Goal: Find specific page/section: Find specific page/section

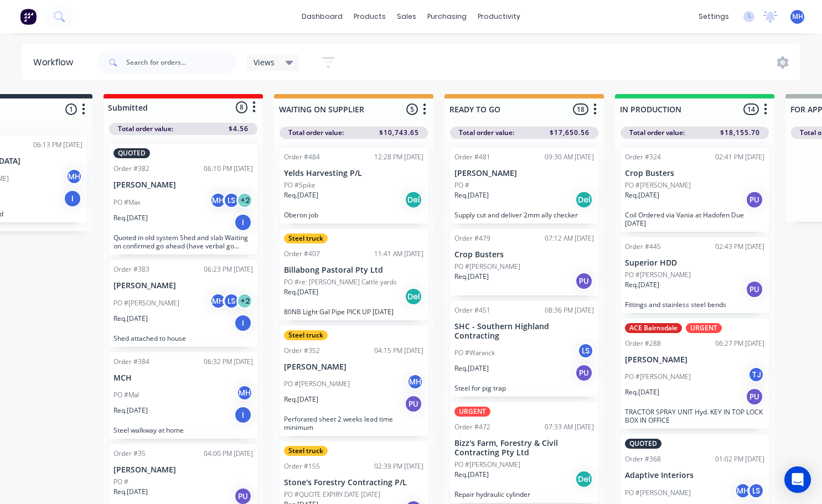
scroll to position [1308, 0]
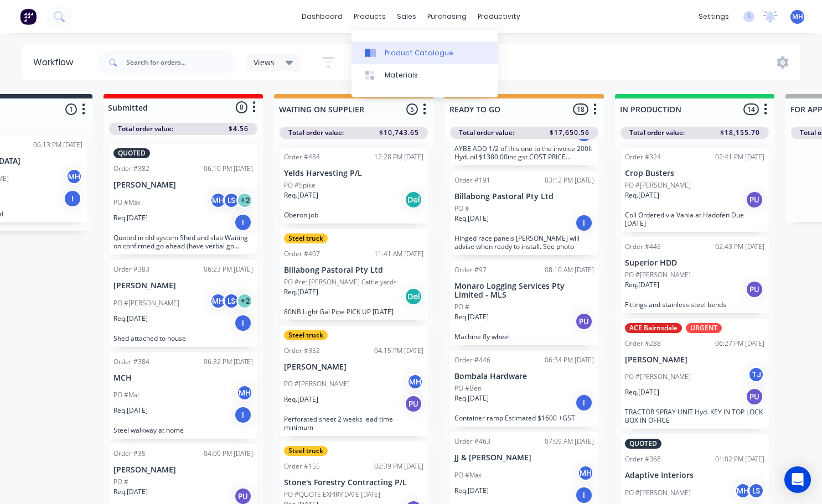
click at [386, 53] on div "Product Catalogue" at bounding box center [418, 53] width 69 height 10
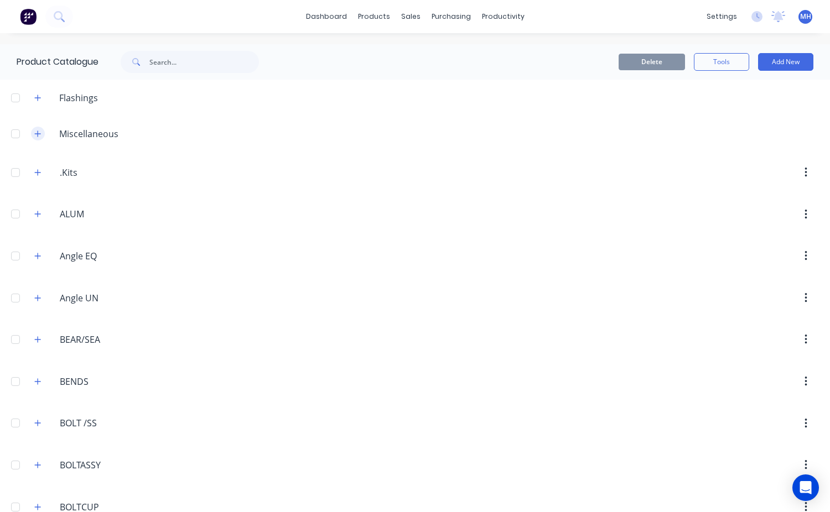
click at [37, 134] on icon "button" at bounding box center [37, 134] width 7 height 8
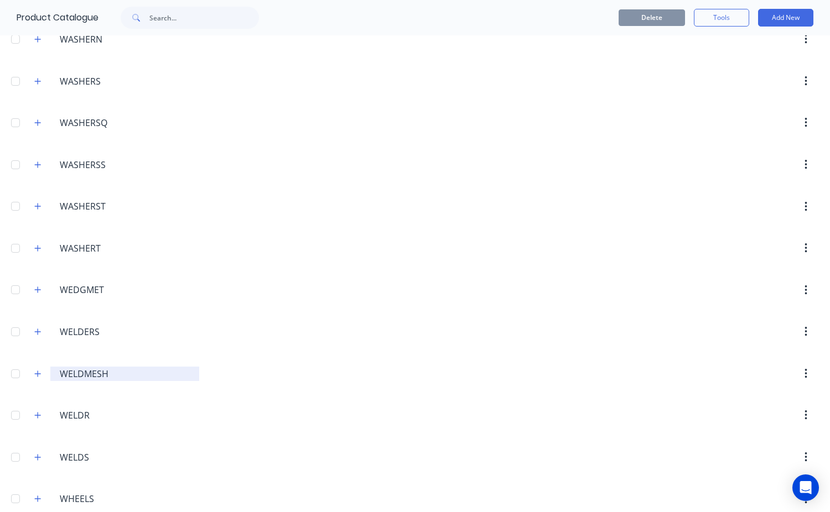
scroll to position [5456, 0]
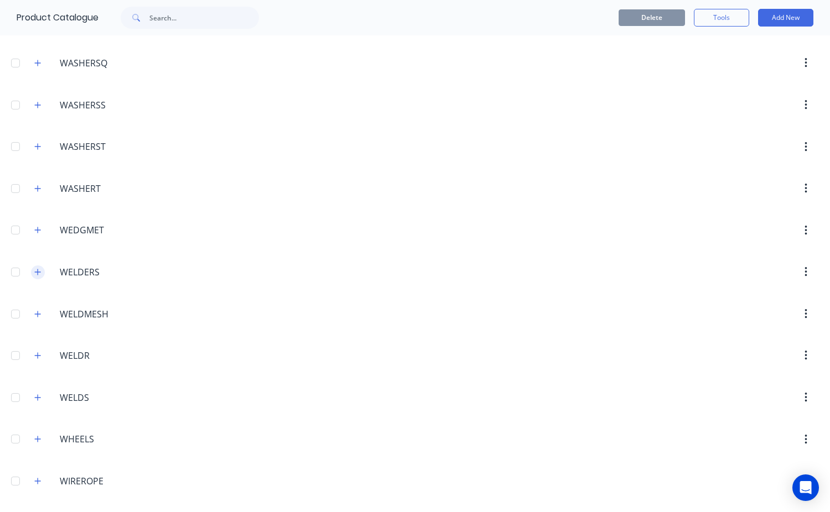
click at [34, 274] on button "button" at bounding box center [38, 273] width 14 height 14
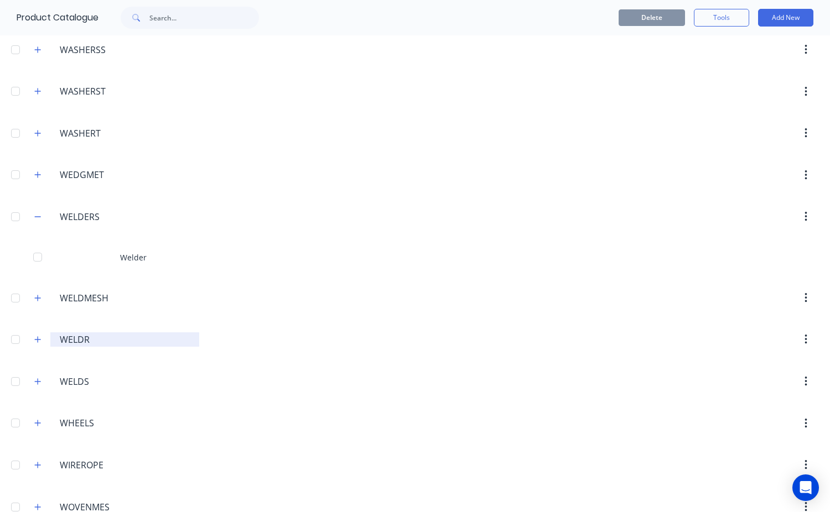
scroll to position [5566, 0]
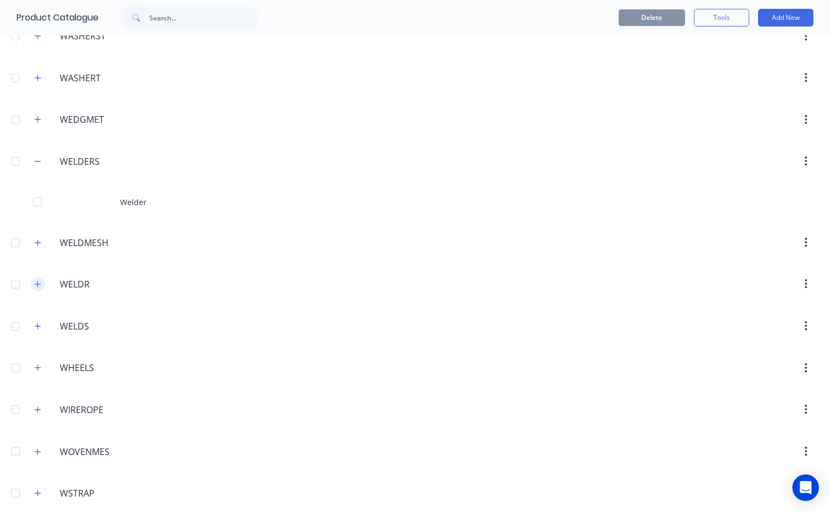
click at [39, 288] on icon "button" at bounding box center [37, 284] width 7 height 8
click at [217, 390] on header "WHEELS WHEELS" at bounding box center [415, 408] width 830 height 42
click at [41, 366] on icon "button" at bounding box center [37, 366] width 7 height 8
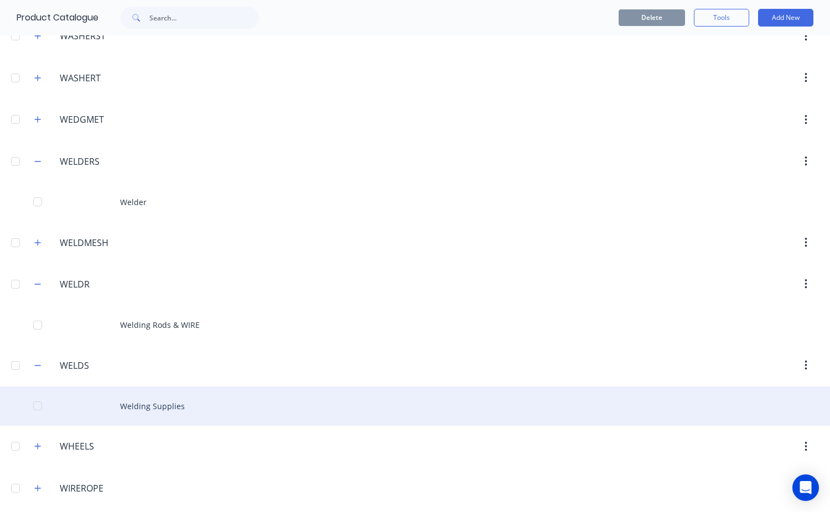
click at [154, 409] on div "Welding Supplies" at bounding box center [415, 406] width 830 height 39
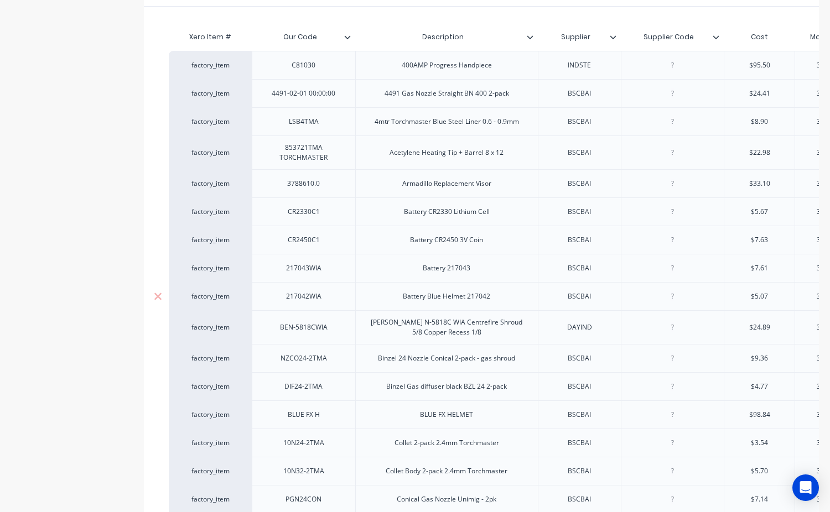
scroll to position [332, 0]
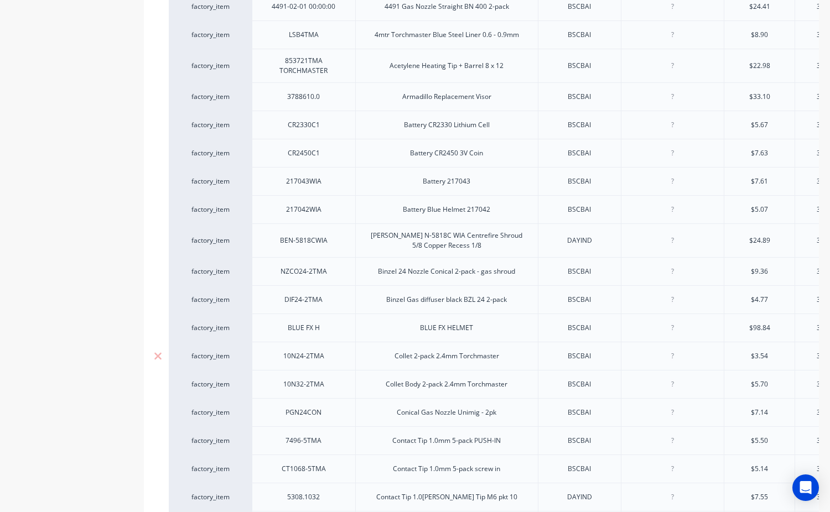
type textarea "x"
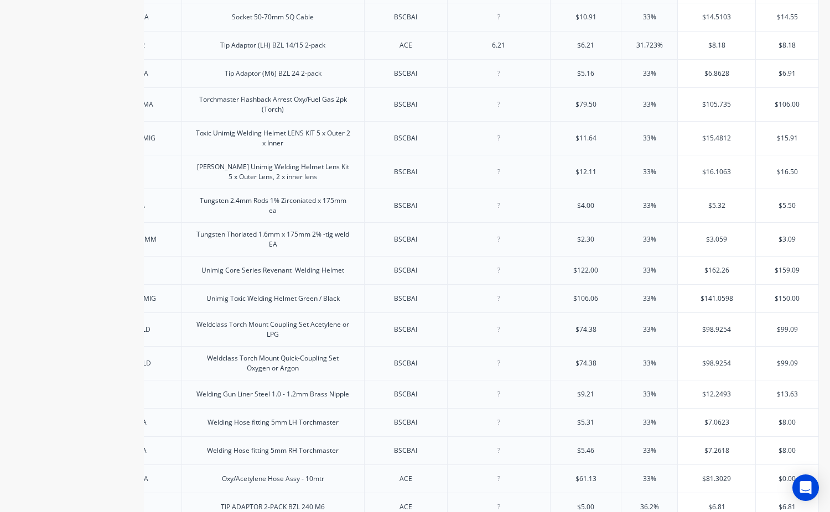
scroll to position [2998, 0]
